Goal: Task Accomplishment & Management: Use online tool/utility

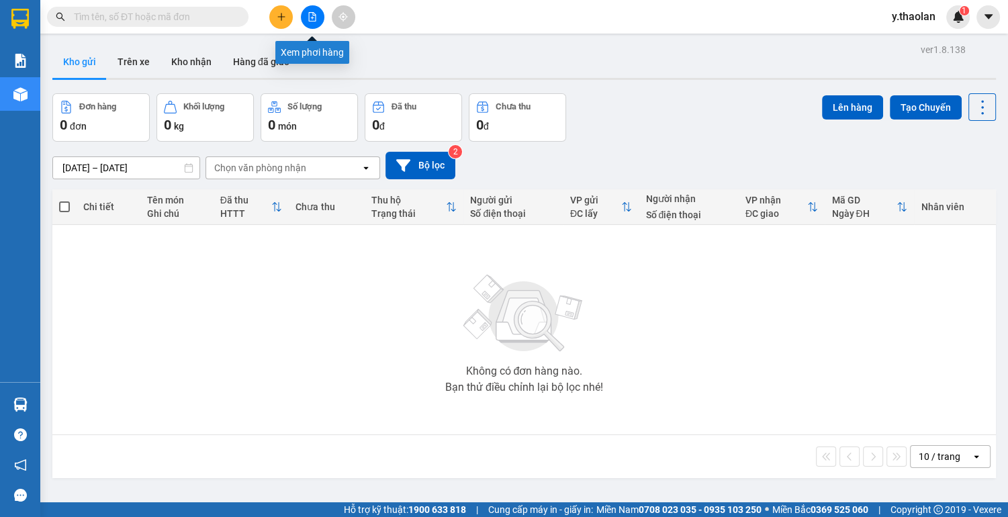
click at [315, 16] on icon "file-add" at bounding box center [312, 16] width 7 height 9
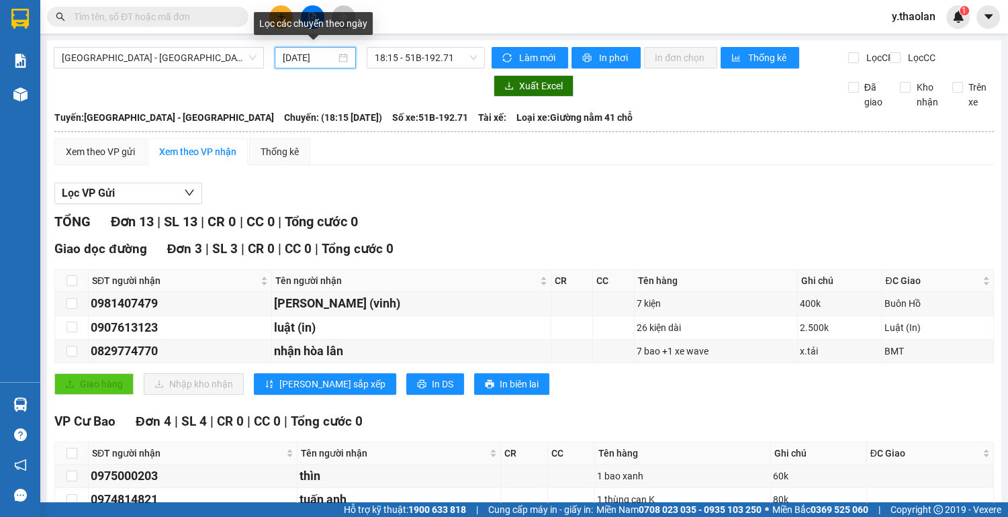
click at [293, 56] on input "14/08/2025" at bounding box center [309, 57] width 53 height 15
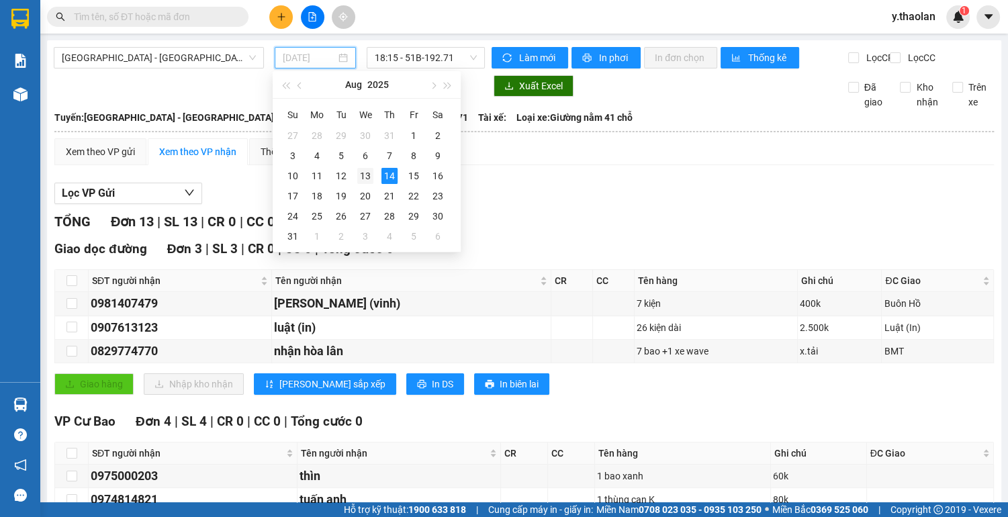
click at [369, 176] on div "13" at bounding box center [365, 176] width 16 height 16
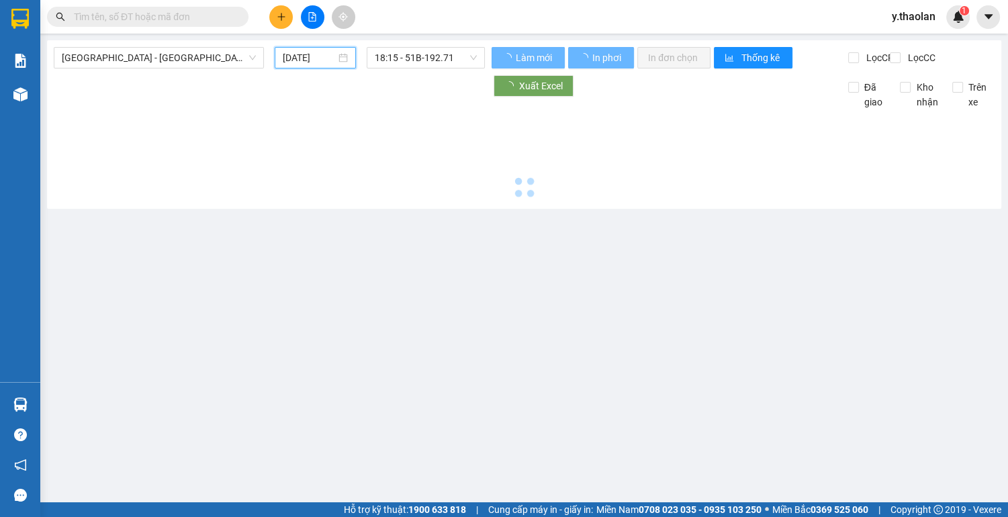
type input "13/08/2025"
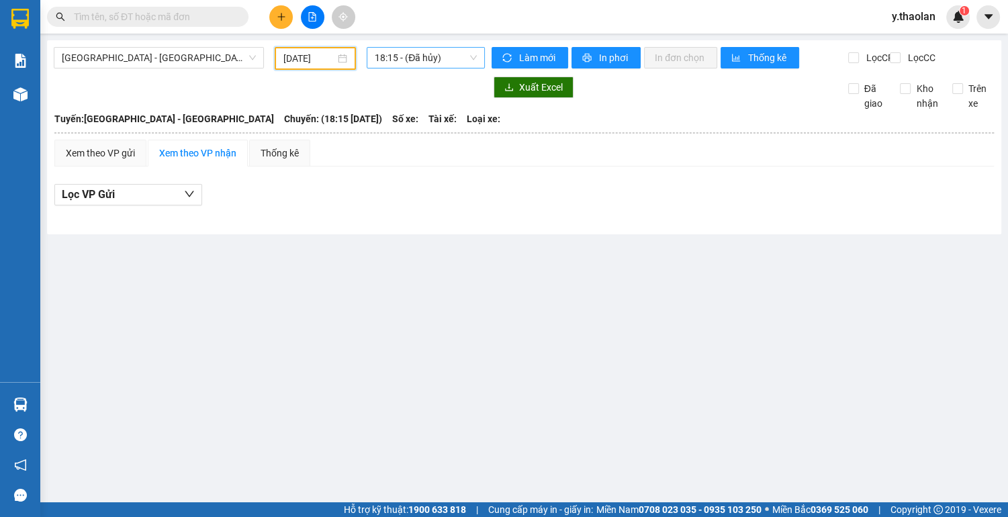
click at [427, 56] on span "18:15 - (Đã hủy)" at bounding box center [426, 58] width 102 height 20
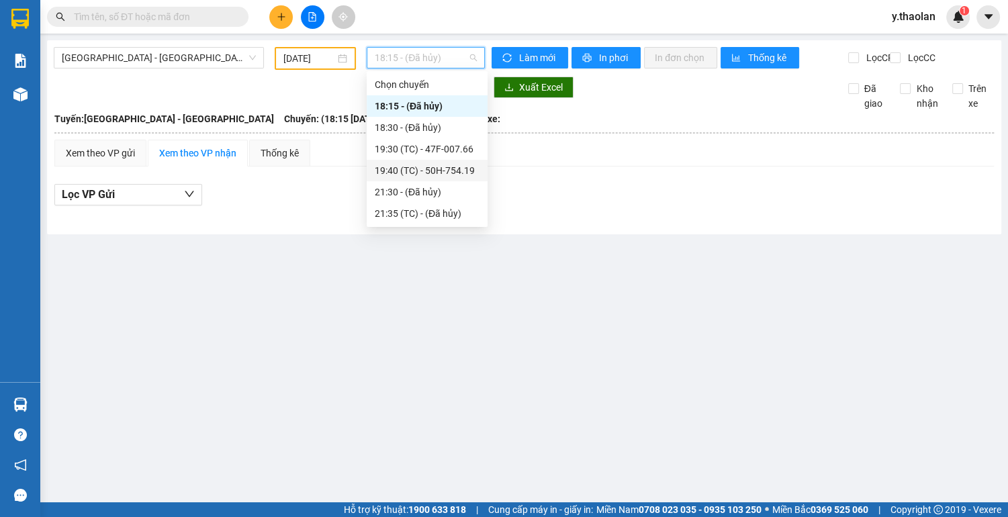
click at [447, 169] on div "19:40 (TC) - 50H-754.19" at bounding box center [427, 170] width 105 height 15
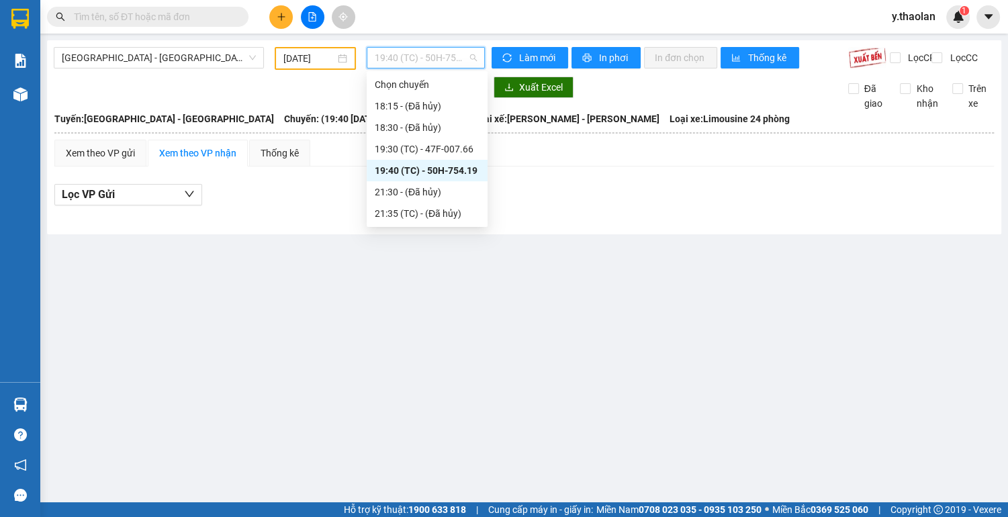
click at [444, 61] on span "19:40 (TC) - 50H-754.19" at bounding box center [426, 58] width 102 height 20
click at [454, 150] on div "19:30 (TC) - 47F-007.66" at bounding box center [427, 149] width 105 height 15
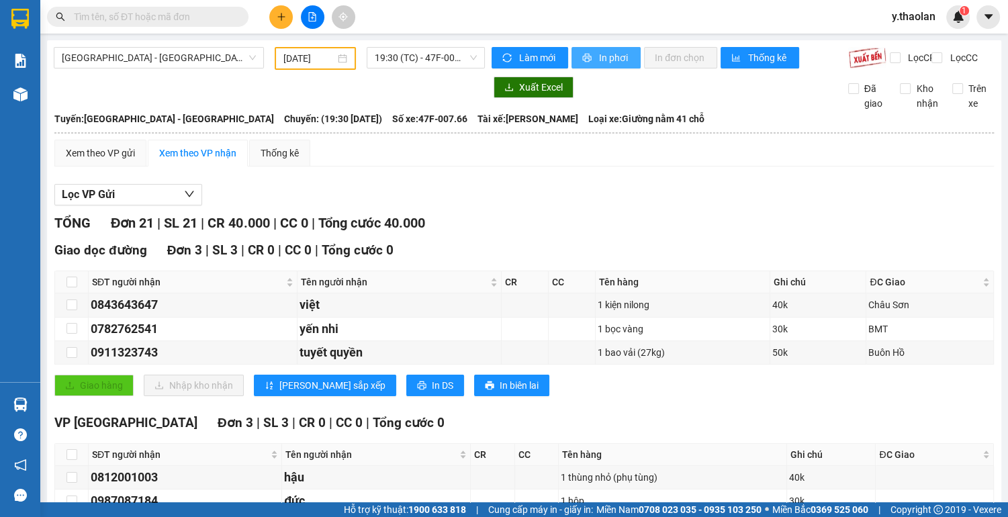
click at [603, 60] on span "In phơi" at bounding box center [614, 57] width 31 height 15
